Goal: Task Accomplishment & Management: Manage account settings

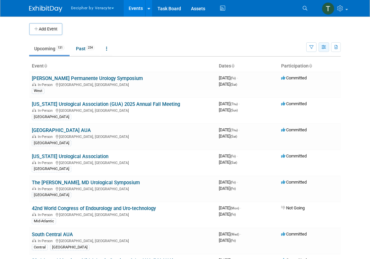
click at [324, 48] on icon "button" at bounding box center [323, 47] width 5 height 4
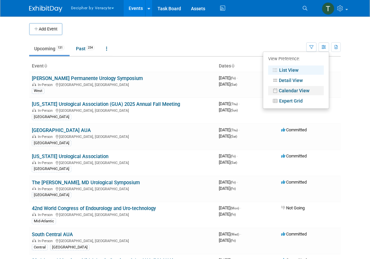
click at [304, 92] on link "Calendar View" at bounding box center [296, 90] width 56 height 9
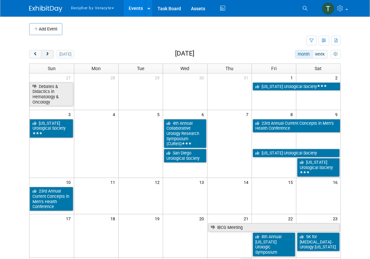
click at [47, 55] on span "next" at bounding box center [47, 54] width 5 height 4
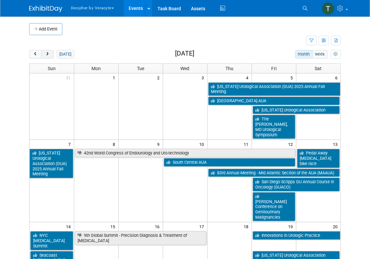
click at [47, 55] on span "next" at bounding box center [47, 54] width 5 height 4
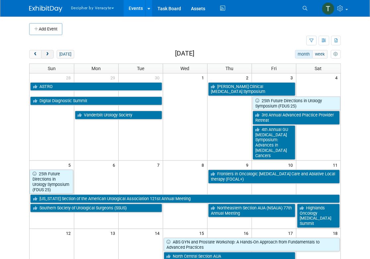
click at [47, 55] on span "next" at bounding box center [47, 54] width 5 height 4
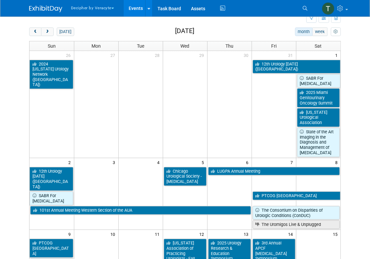
scroll to position [21, 0]
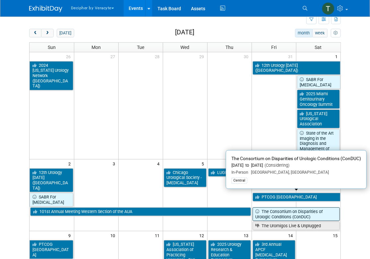
click at [326, 208] on link "The Consortium on Disparities of Urologic Conditions (ConDUC)" at bounding box center [295, 215] width 87 height 14
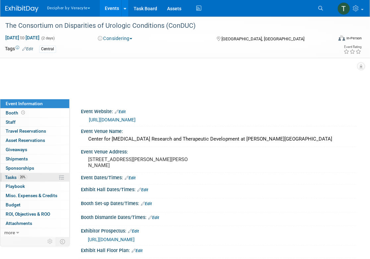
click at [45, 174] on link "20% Tasks 20%" at bounding box center [34, 177] width 69 height 9
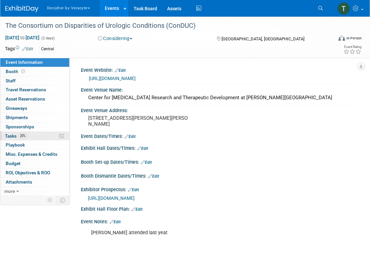
click at [38, 136] on link "20% Tasks 20%" at bounding box center [34, 136] width 69 height 9
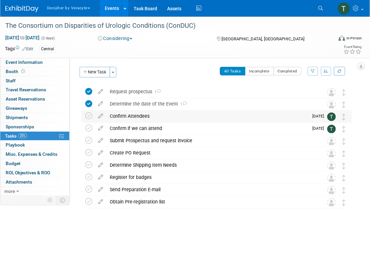
click at [127, 118] on div "Confirm Attendees" at bounding box center [207, 116] width 202 height 11
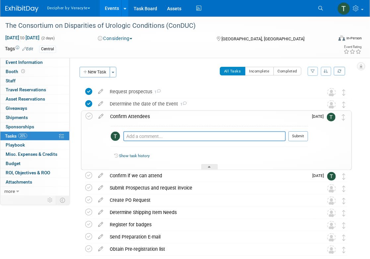
click at [127, 118] on div "Confirm Attendees" at bounding box center [207, 116] width 201 height 11
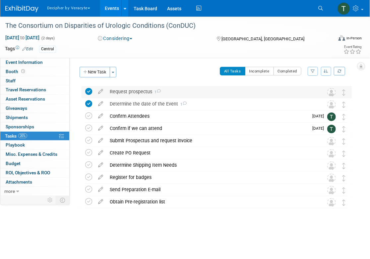
click at [133, 98] on table "Request prospectus 1 COMMENTS Tony Alvarado - 7 months ago This was obtained. E…" at bounding box center [216, 92] width 262 height 12
click at [132, 95] on div "Request prospectus 1" at bounding box center [209, 91] width 207 height 11
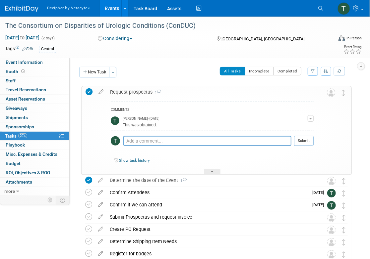
click at [132, 94] on div "Request prospectus 1" at bounding box center [210, 91] width 207 height 11
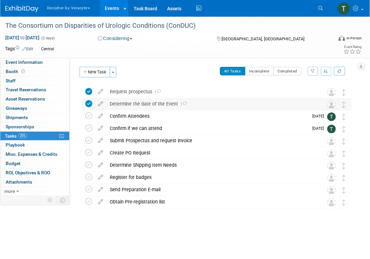
click at [135, 101] on div "Determine the date of the Event 1" at bounding box center [209, 103] width 207 height 11
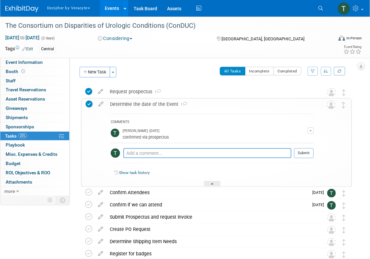
click at [135, 101] on div "Determine the date of the Event 1" at bounding box center [210, 104] width 207 height 11
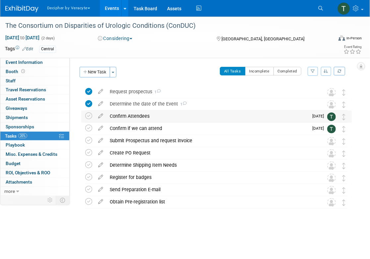
click at [141, 115] on div "Confirm Attendees" at bounding box center [207, 116] width 202 height 11
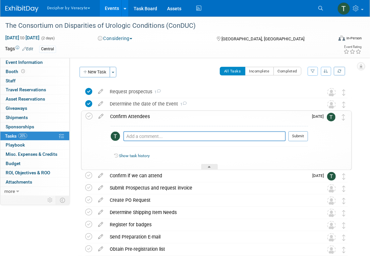
click at [141, 115] on div "Confirm Attendees" at bounding box center [207, 116] width 201 height 11
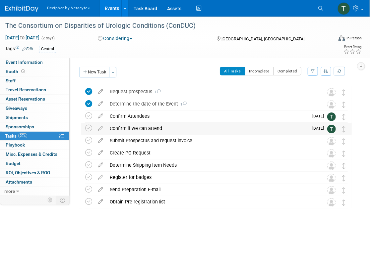
click at [141, 133] on div "Confirm if we can attend" at bounding box center [207, 128] width 202 height 11
